Goal: Task Accomplishment & Management: Manage account settings

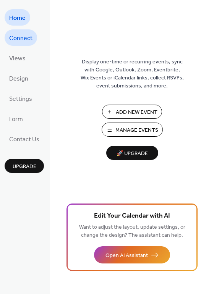
click at [24, 40] on span "Connect" at bounding box center [20, 38] width 23 height 12
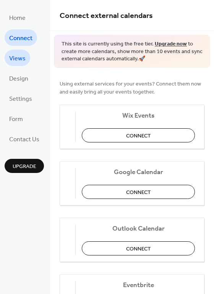
click at [24, 61] on span "Views" at bounding box center [17, 59] width 16 height 12
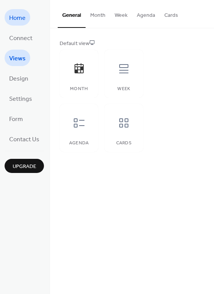
click at [12, 16] on span "Home" at bounding box center [17, 18] width 16 height 12
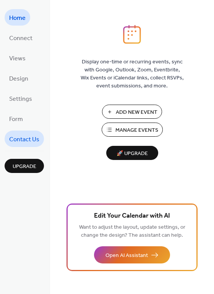
click at [18, 134] on span "Contact Us" at bounding box center [24, 140] width 30 height 12
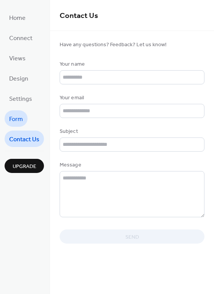
click at [16, 118] on span "Form" at bounding box center [16, 119] width 14 height 12
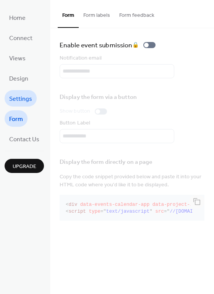
click at [16, 93] on span "Settings" at bounding box center [20, 99] width 23 height 12
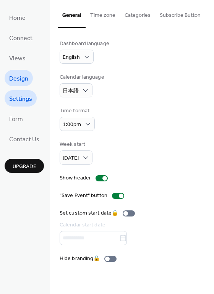
click at [15, 73] on span "Design" at bounding box center [18, 79] width 19 height 12
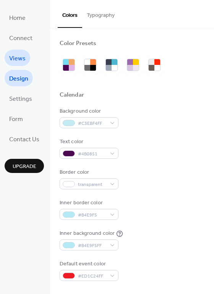
click at [16, 56] on span "Views" at bounding box center [17, 59] width 16 height 12
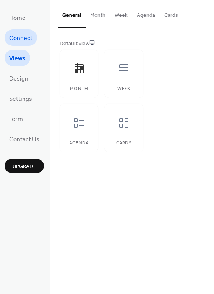
click at [15, 39] on span "Connect" at bounding box center [20, 38] width 23 height 12
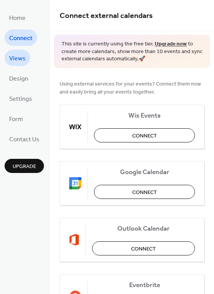
click at [12, 62] on span "Views" at bounding box center [17, 59] width 16 height 12
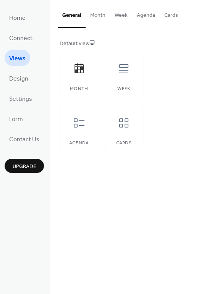
click at [103, 20] on button "Month" at bounding box center [97, 13] width 24 height 27
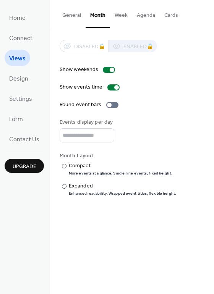
click at [121, 18] on button "Week" at bounding box center [121, 13] width 22 height 27
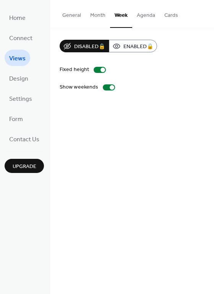
click at [142, 16] on button "Agenda" at bounding box center [145, 13] width 27 height 27
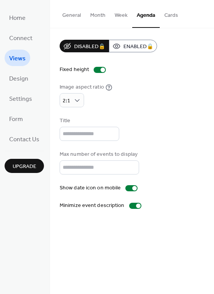
click at [76, 14] on button "General" at bounding box center [72, 13] width 28 height 27
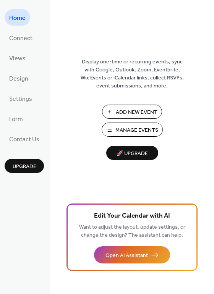
click at [126, 110] on span "Add New Event" at bounding box center [137, 112] width 42 height 8
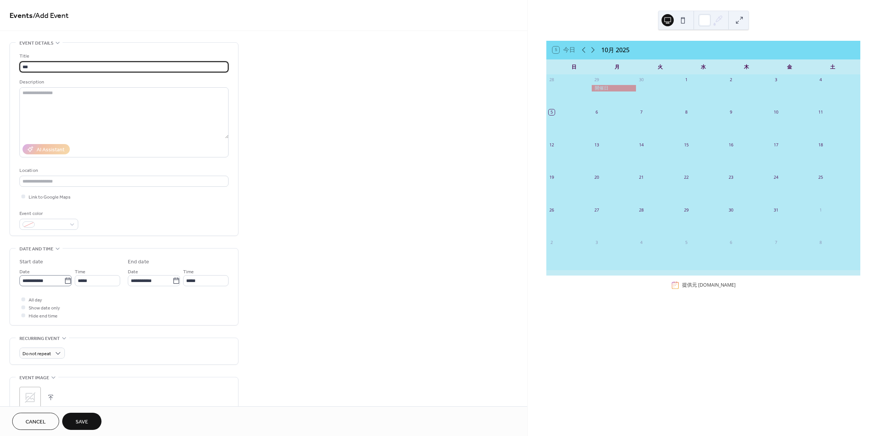
type input "***"
click at [68, 279] on icon at bounding box center [68, 281] width 8 height 8
click at [64, 279] on input "**********" at bounding box center [41, 280] width 45 height 11
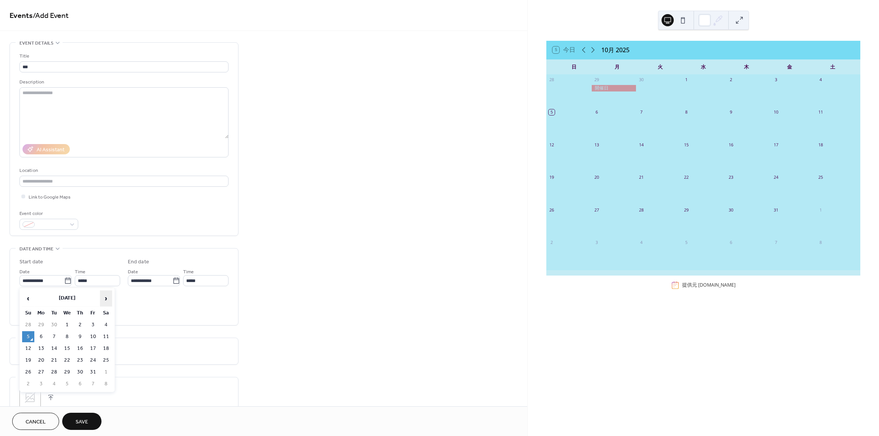
click at [109, 298] on span "›" at bounding box center [105, 298] width 11 height 15
click at [53, 333] on td "4" at bounding box center [54, 337] width 12 height 11
type input "**********"
click at [32, 299] on span "All day" at bounding box center [35, 300] width 13 height 8
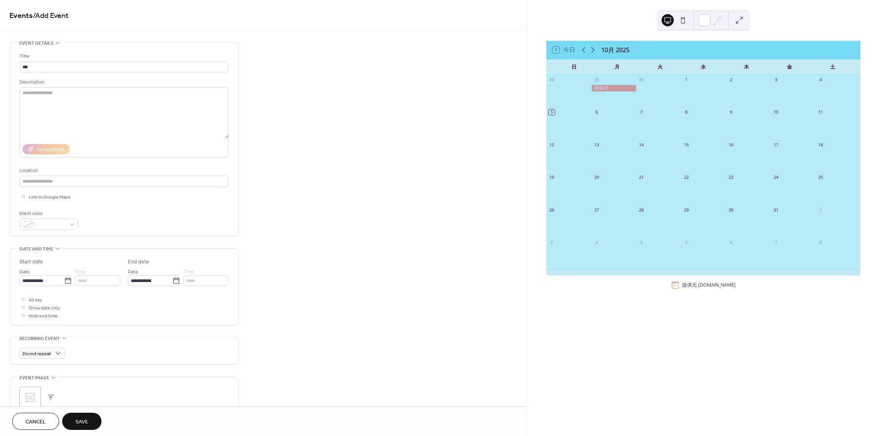
click at [88, 419] on span "Save" at bounding box center [82, 423] width 13 height 8
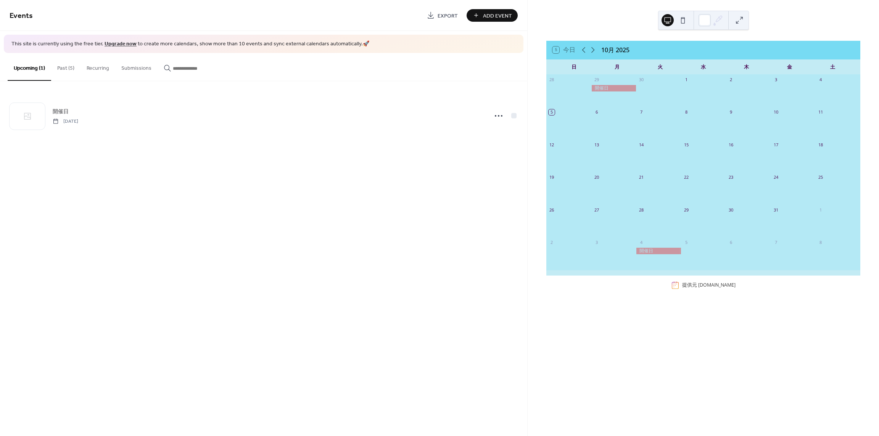
click at [499, 14] on span "Add Event" at bounding box center [497, 16] width 29 height 8
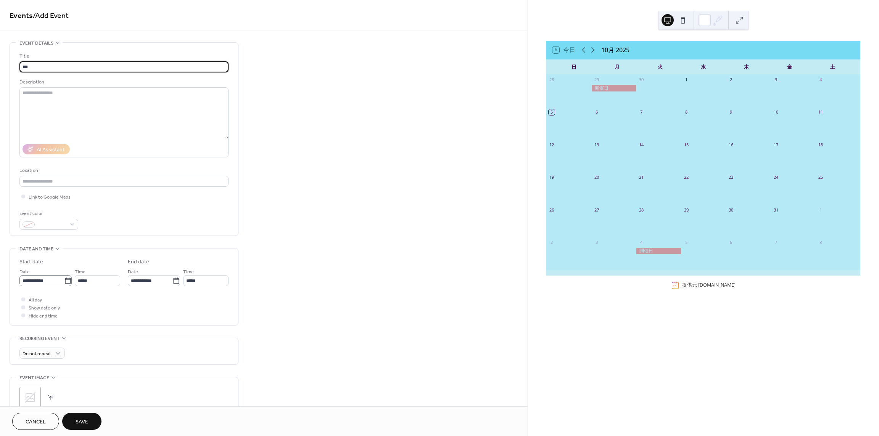
type input "***"
click at [68, 275] on label "**********" at bounding box center [45, 280] width 52 height 11
click at [64, 275] on input "**********" at bounding box center [41, 280] width 45 height 11
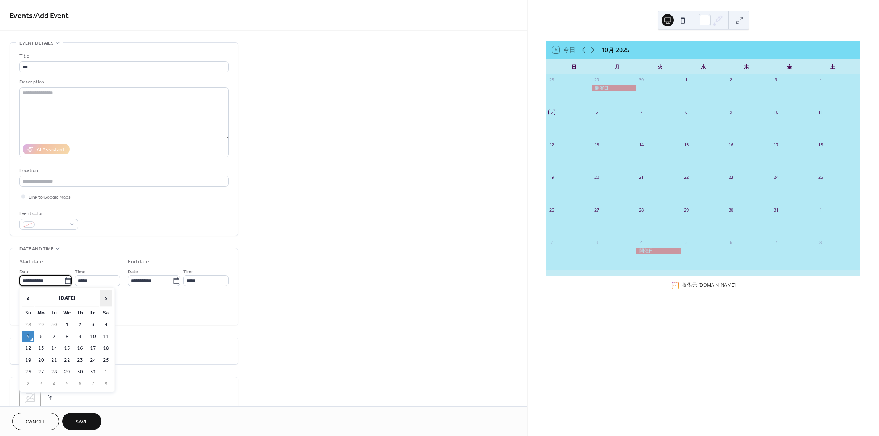
click at [105, 298] on span "›" at bounding box center [105, 298] width 11 height 15
click at [43, 348] on td "10" at bounding box center [41, 348] width 12 height 11
type input "**********"
click at [33, 300] on span "All day" at bounding box center [35, 300] width 13 height 8
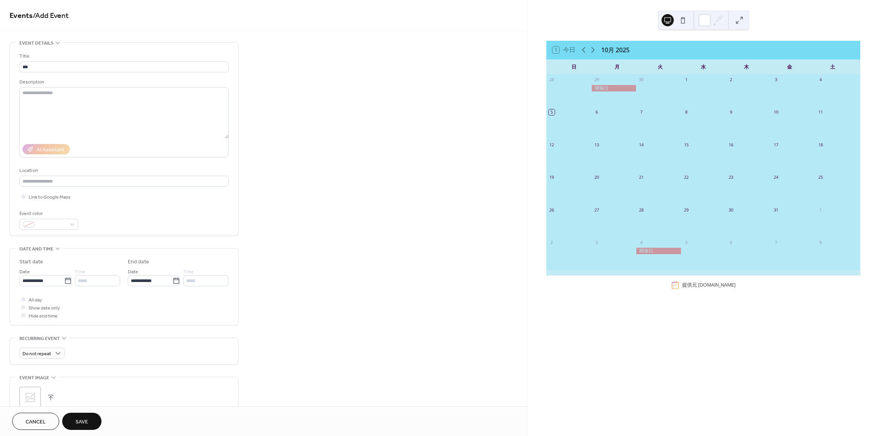
click at [87, 426] on span "Save" at bounding box center [82, 423] width 13 height 8
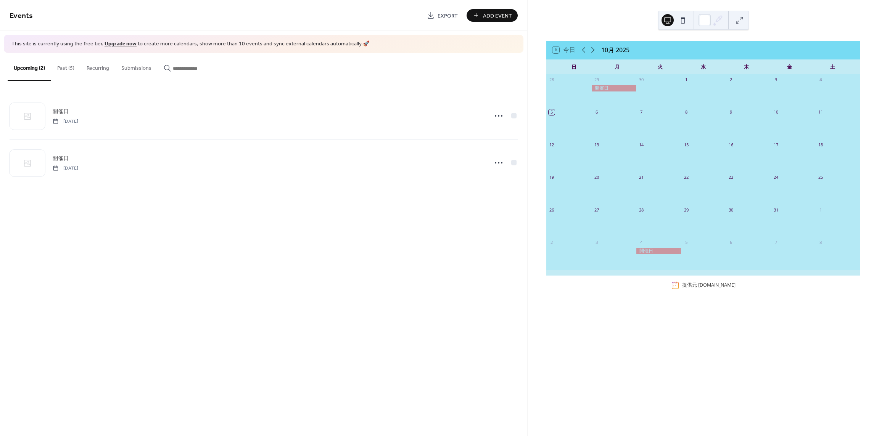
click at [489, 10] on button "Add Event" at bounding box center [492, 15] width 51 height 13
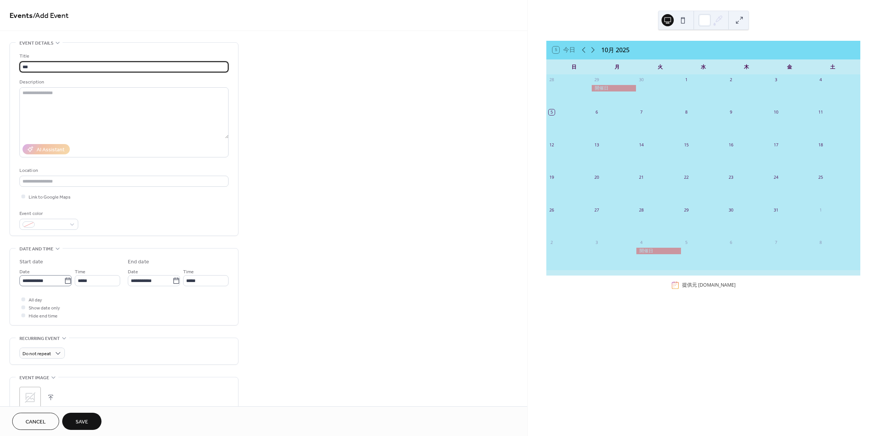
type input "***"
click at [65, 278] on icon at bounding box center [68, 281] width 6 height 6
click at [64, 277] on input "**********" at bounding box center [41, 280] width 45 height 11
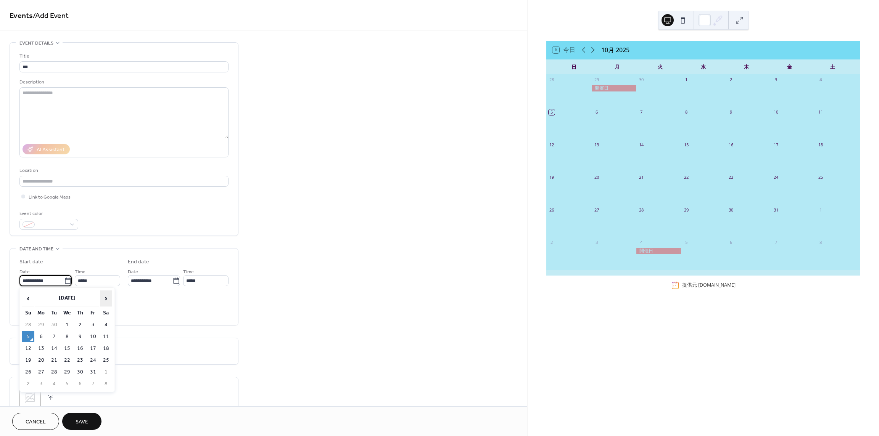
click at [106, 300] on span "›" at bounding box center [105, 298] width 11 height 15
click at [55, 369] on td "25" at bounding box center [54, 372] width 12 height 11
type input "**********"
click at [28, 299] on label "All day" at bounding box center [30, 300] width 23 height 8
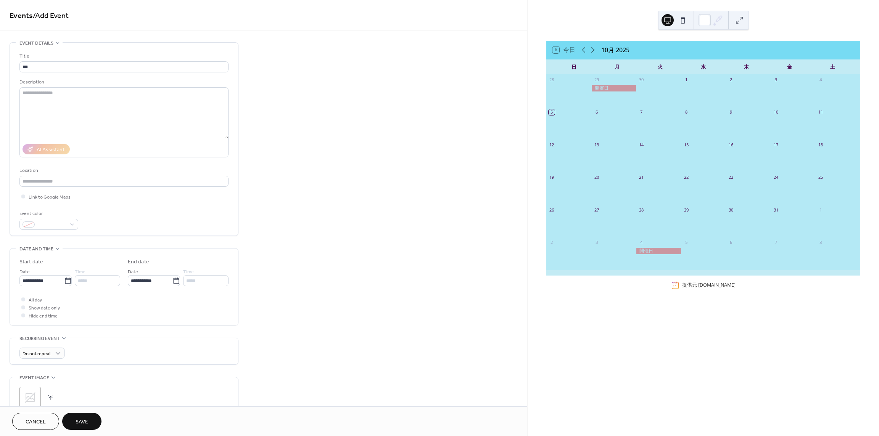
click at [79, 415] on button "Save" at bounding box center [81, 421] width 39 height 17
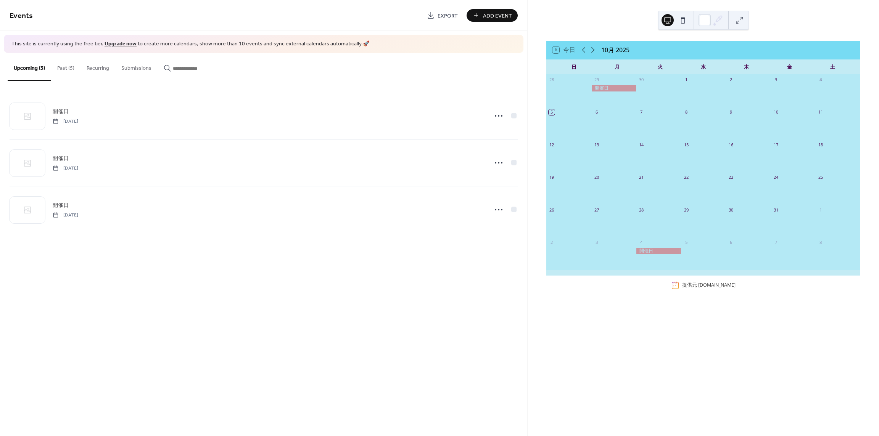
click at [66, 69] on button "Past (5)" at bounding box center [65, 66] width 29 height 27
click at [520, 116] on div "開催日 Monday, September 29, 2025 開催日 Wednesday, September 17, 2025 開催日 Monday, Se…" at bounding box center [263, 209] width 527 height 257
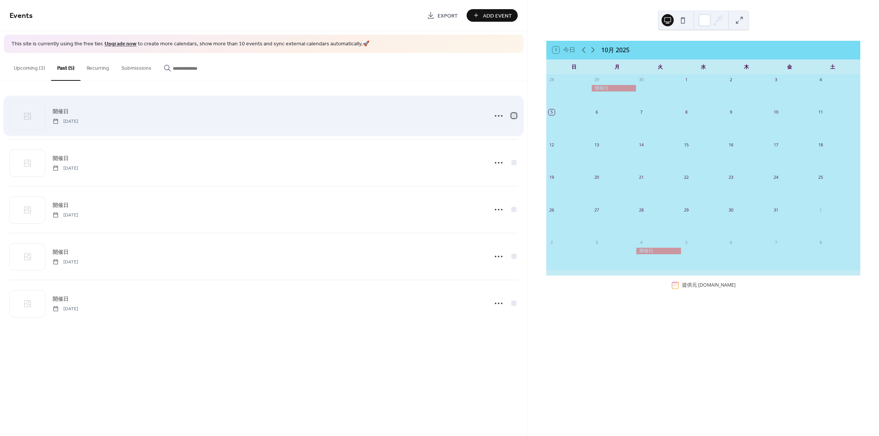
click at [515, 115] on div at bounding box center [513, 115] width 5 height 5
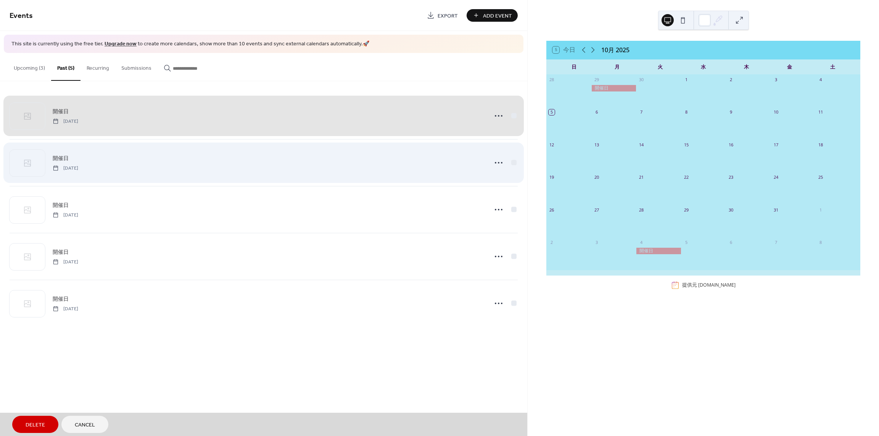
click at [512, 164] on div "開催日 Wednesday, September 17, 2025" at bounding box center [264, 162] width 508 height 47
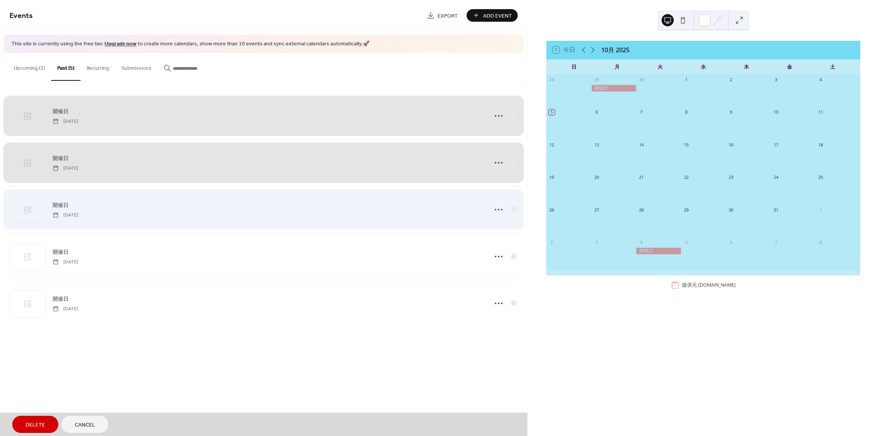
click at [512, 214] on div "開催日 Monday, September 8, 2025" at bounding box center [264, 209] width 508 height 47
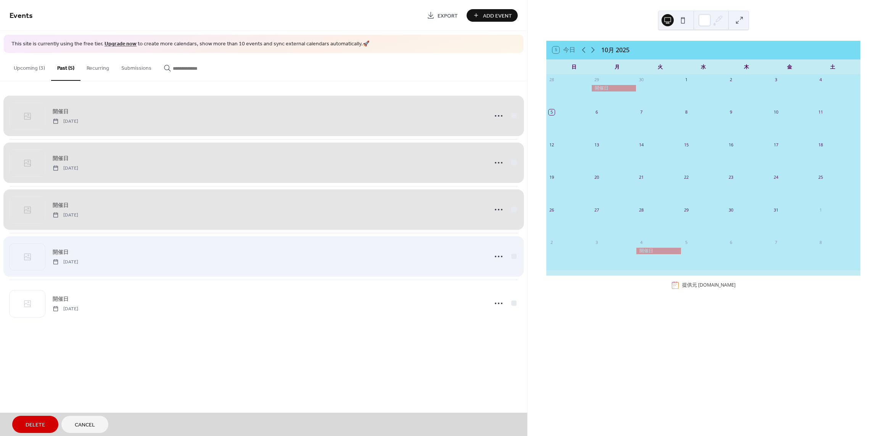
click at [514, 254] on div "開催日 Friday, August 29, 2025" at bounding box center [264, 256] width 508 height 47
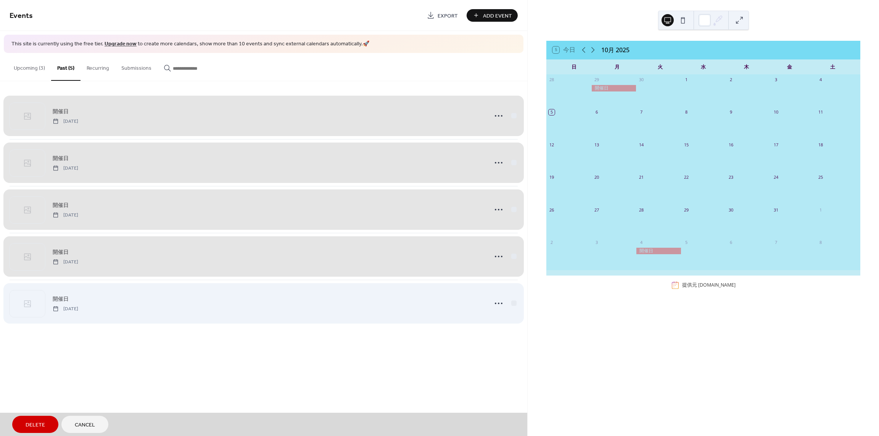
click at [514, 299] on div "開催日 Friday, August 22, 2025" at bounding box center [264, 303] width 508 height 47
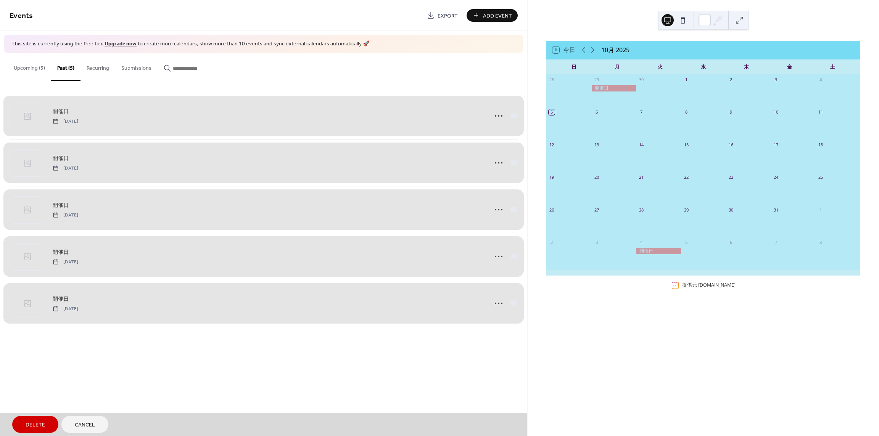
click at [31, 425] on span "Delete" at bounding box center [35, 426] width 19 height 8
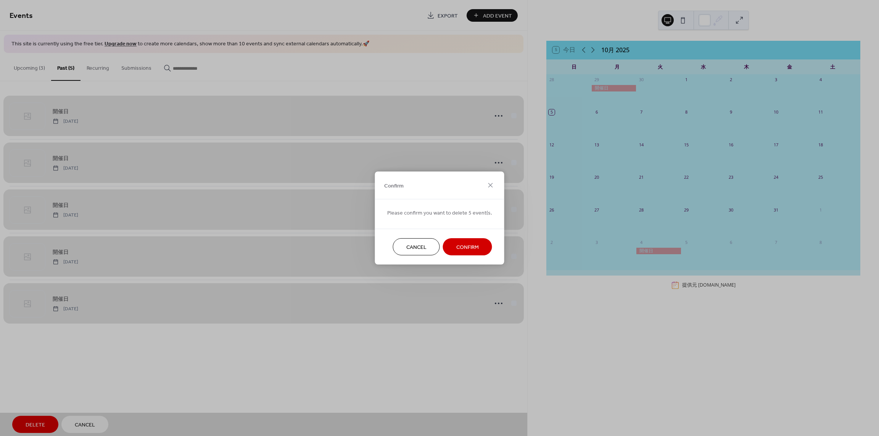
click at [453, 249] on button "Confirm" at bounding box center [467, 246] width 49 height 17
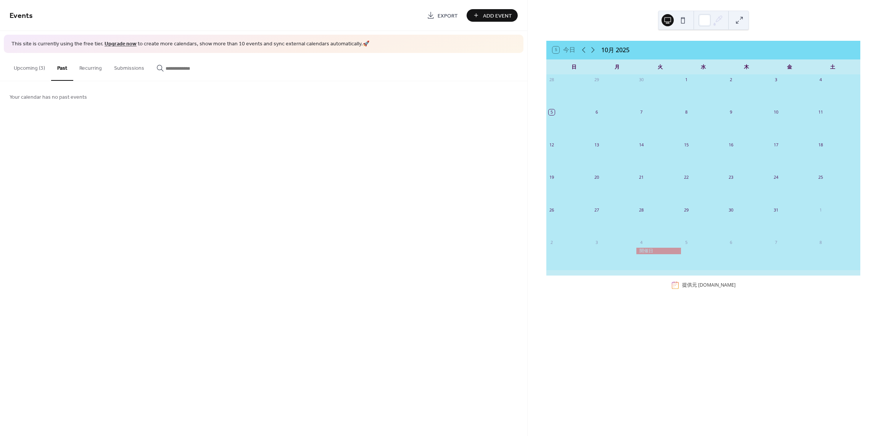
click at [16, 71] on button "Upcoming (3)" at bounding box center [29, 66] width 43 height 27
